Goal: Task Accomplishment & Management: Use online tool/utility

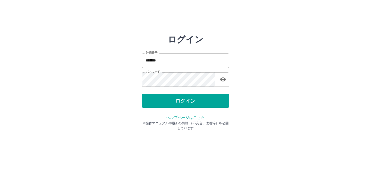
click at [202, 114] on div "ヘルプページはこちら ※操作マニュアルや最新の情報 （不具合、改善等）を公開しています" at bounding box center [185, 122] width 87 height 16
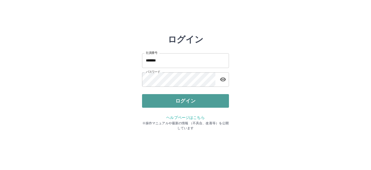
click at [202, 102] on button "ログイン" at bounding box center [185, 101] width 87 height 14
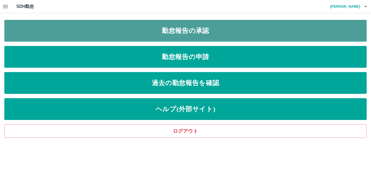
click at [85, 32] on link "勤怠報告の承認" at bounding box center [185, 31] width 362 height 22
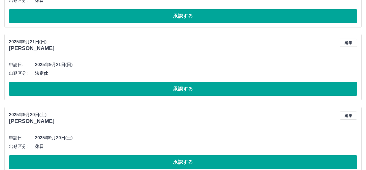
scroll to position [489, 0]
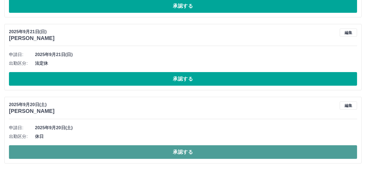
click at [71, 148] on button "承認する" at bounding box center [183, 152] width 348 height 14
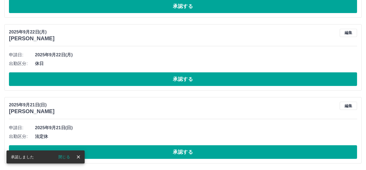
scroll to position [415, 0]
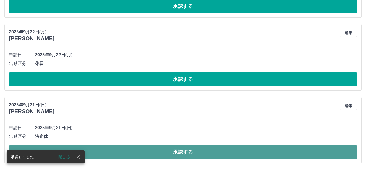
click at [100, 149] on button "承認する" at bounding box center [183, 152] width 348 height 14
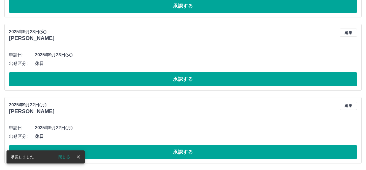
scroll to position [343, 0]
click at [100, 149] on button "承認する" at bounding box center [183, 152] width 348 height 14
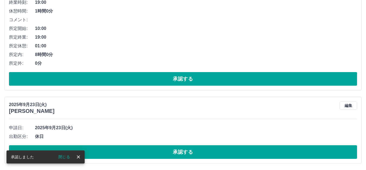
scroll to position [270, 0]
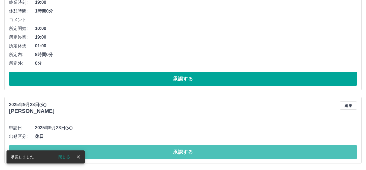
click at [100, 149] on button "承認する" at bounding box center [183, 152] width 348 height 14
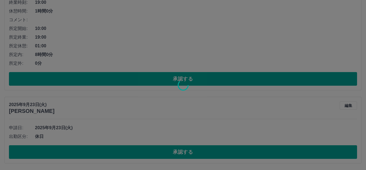
scroll to position [197, 0]
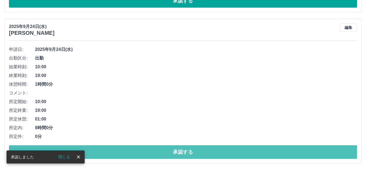
click at [100, 149] on button "承認する" at bounding box center [183, 152] width 348 height 14
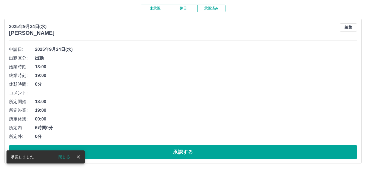
scroll to position [46, 0]
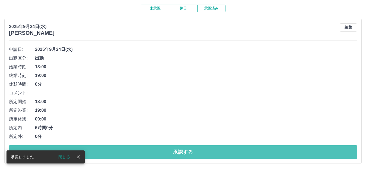
click at [100, 149] on button "承認する" at bounding box center [183, 152] width 348 height 14
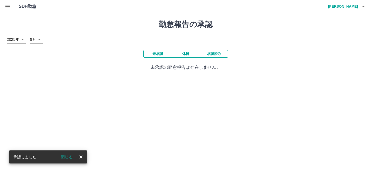
scroll to position [0, 0]
click at [349, 6] on h4 "[PERSON_NAME]" at bounding box center [343, 6] width 33 height 13
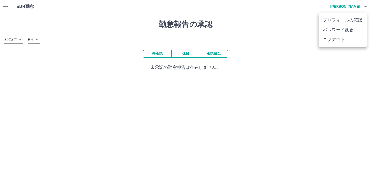
click at [347, 35] on li "ログアウト" at bounding box center [343, 40] width 48 height 10
